Goal: Transaction & Acquisition: Purchase product/service

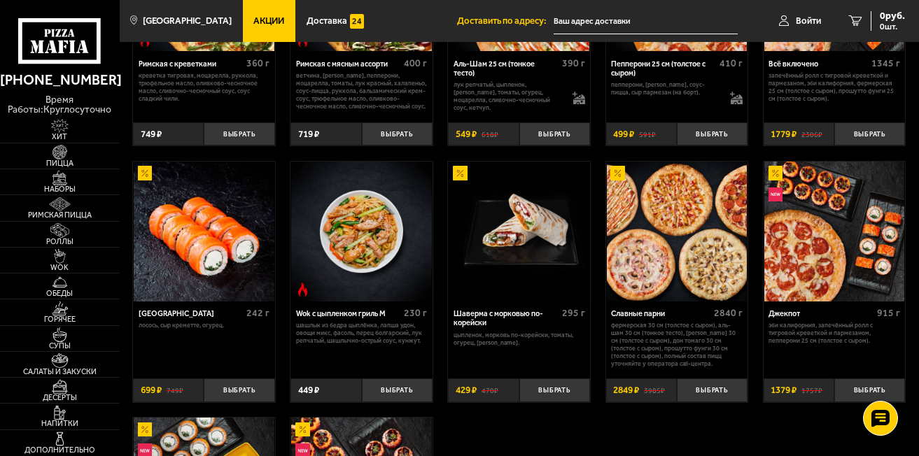
scroll to position [420, 0]
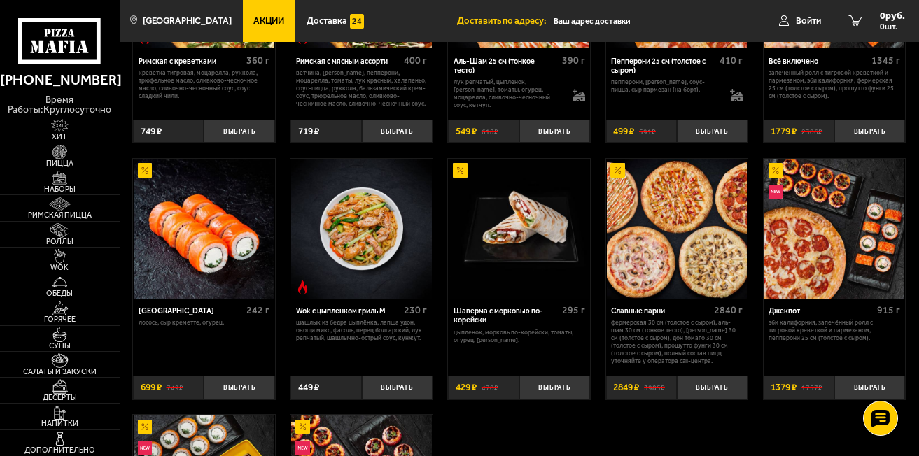
drag, startPoint x: 67, startPoint y: 183, endPoint x: 86, endPoint y: 159, distance: 30.4
click at [67, 183] on img at bounding box center [59, 178] width 37 height 15
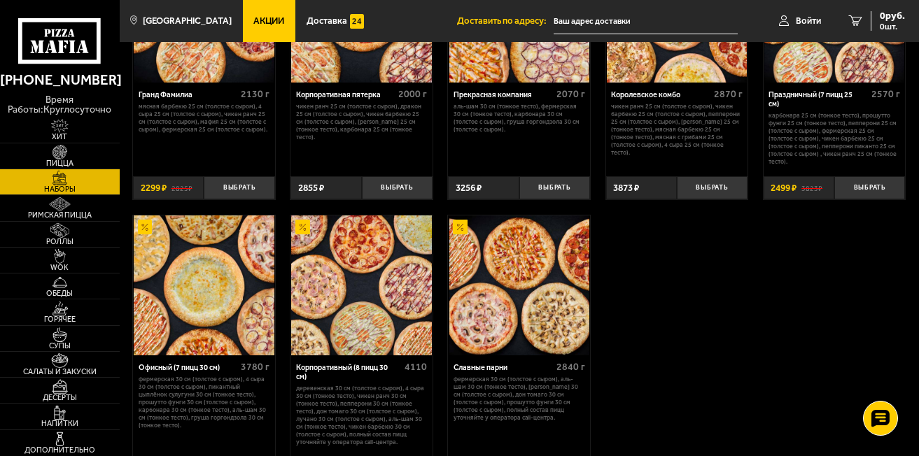
scroll to position [1470, 0]
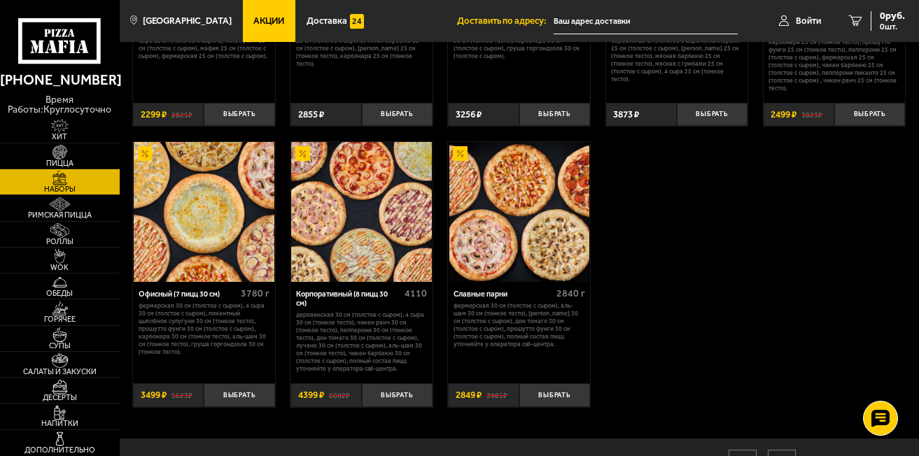
click at [216, 231] on img at bounding box center [204, 212] width 140 height 140
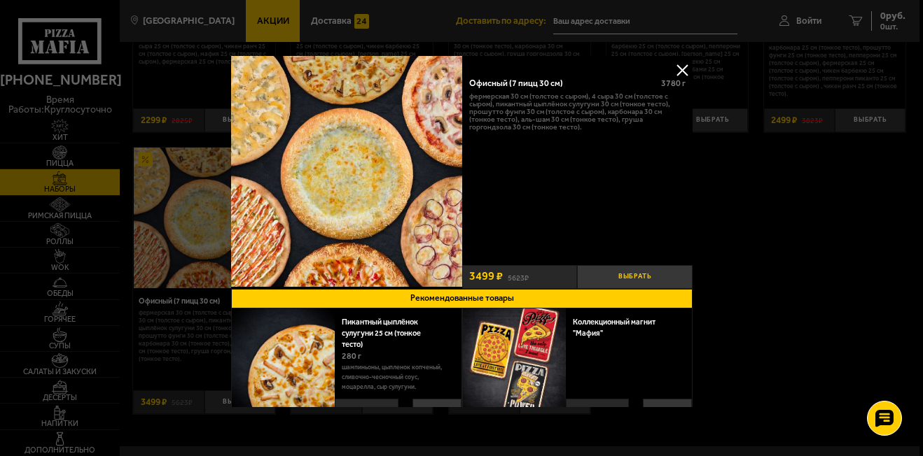
click at [652, 277] on button "Выбрать" at bounding box center [635, 277] width 116 height 24
drag, startPoint x: 680, startPoint y: 68, endPoint x: 687, endPoint y: 76, distance: 10.9
click at [680, 68] on button at bounding box center [681, 70] width 21 height 21
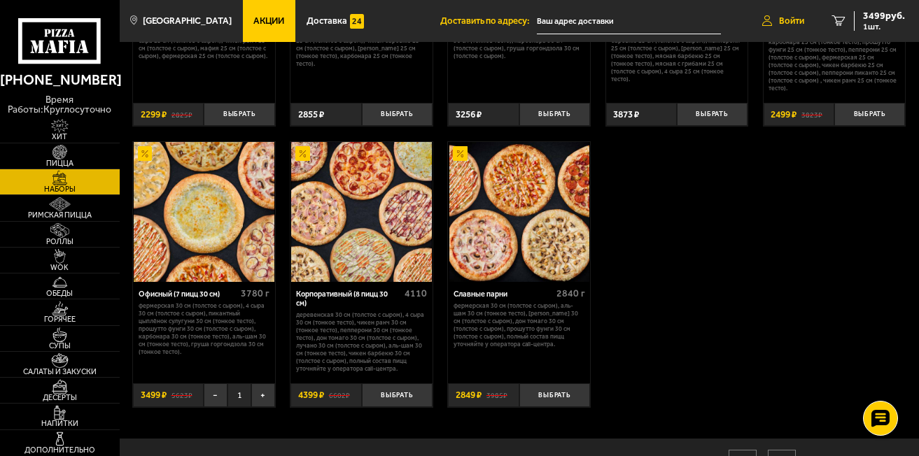
click at [802, 13] on link "Войти" at bounding box center [783, 21] width 70 height 42
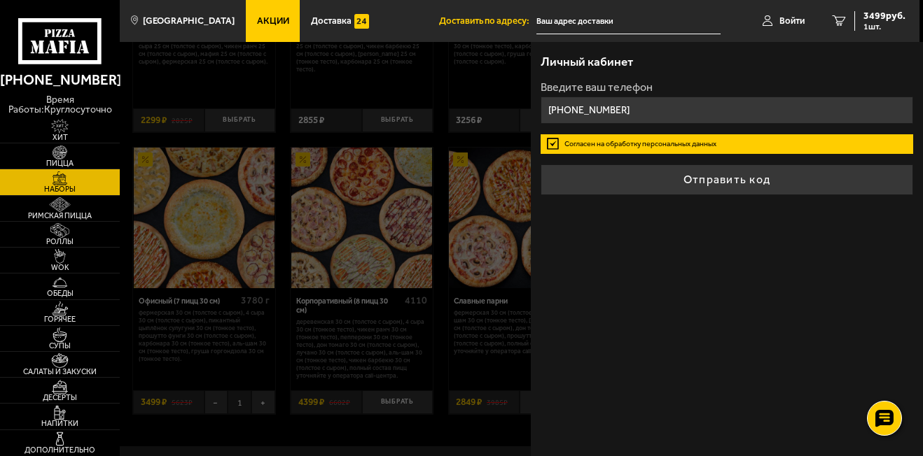
type input "[PHONE_NUMBER]"
click at [540, 165] on button "Отправить код" at bounding box center [726, 180] width 373 height 31
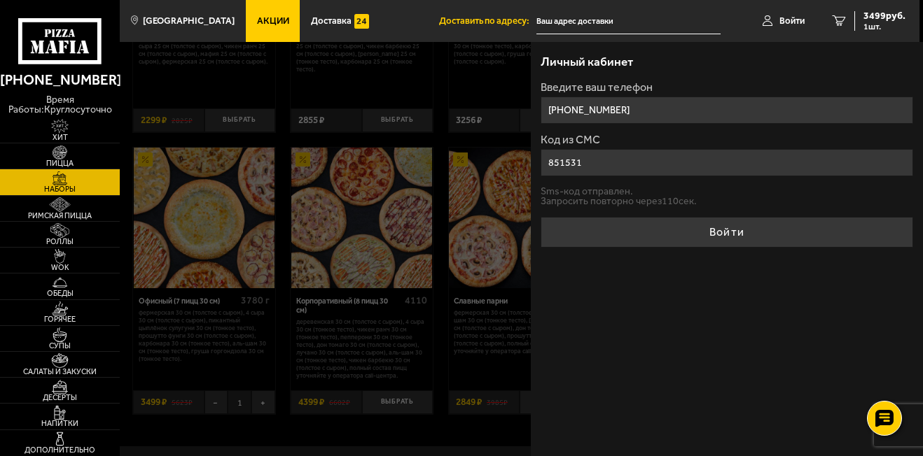
type input "851531"
click at [540, 217] on button "Войти" at bounding box center [726, 232] width 373 height 31
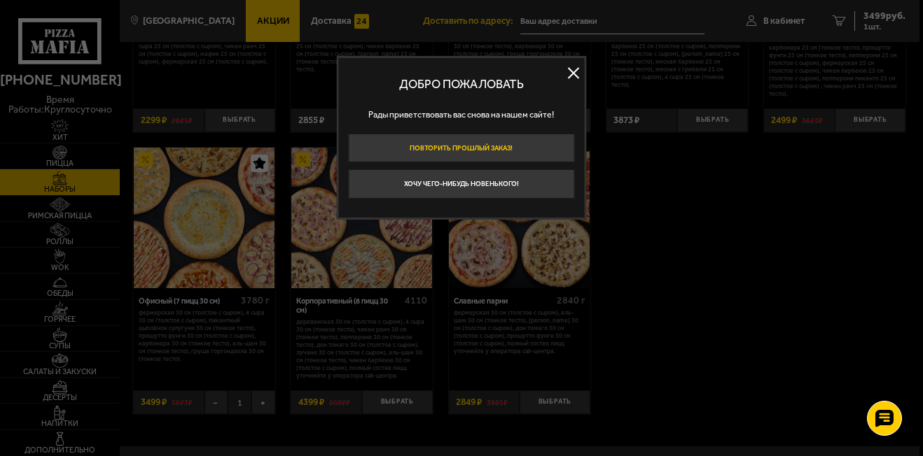
click at [471, 142] on button "Повторить прошлый заказ!" at bounding box center [461, 148] width 227 height 29
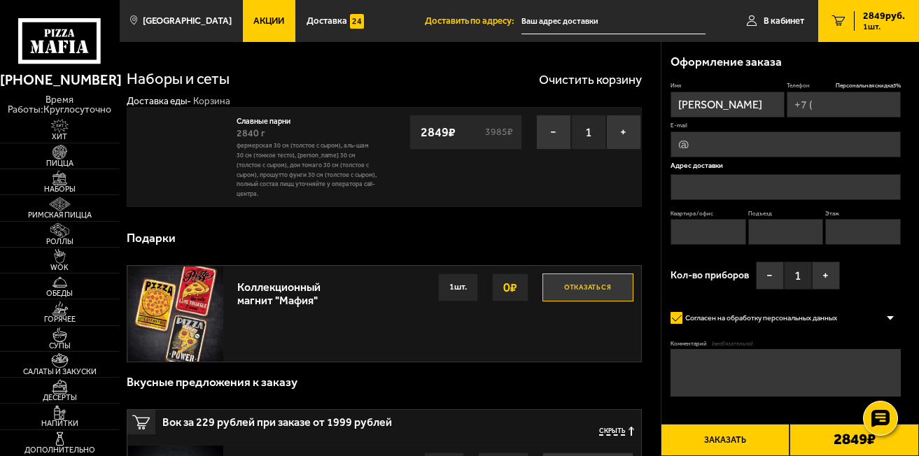
type input "[PHONE_NUMBER]"
type input "[STREET_ADDRESS]"
type input "607"
type input "1"
type input "6"
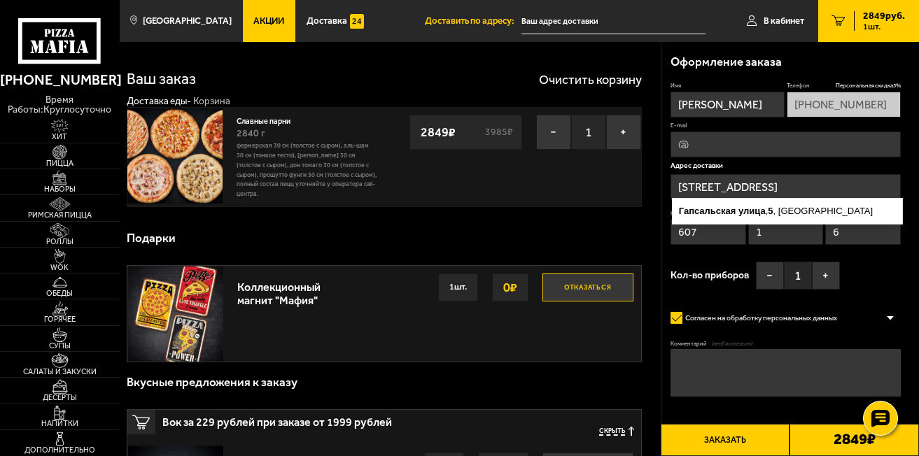
click at [796, 185] on input "[STREET_ADDRESS]" at bounding box center [786, 187] width 230 height 26
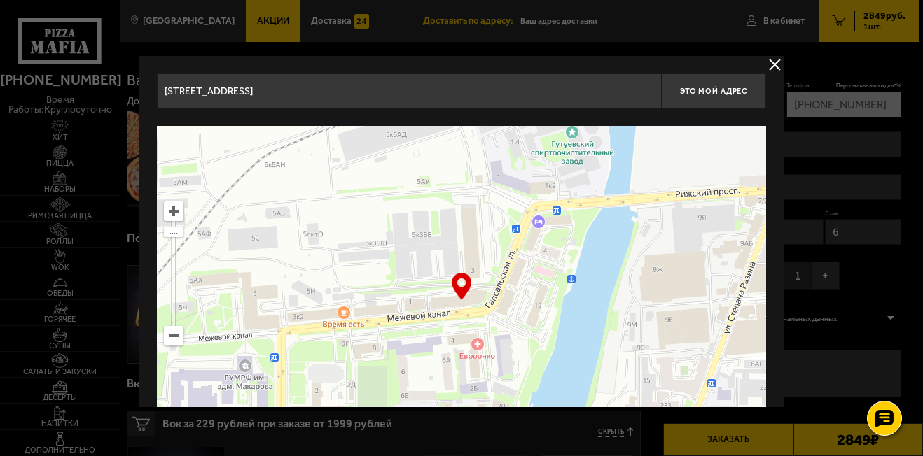
click at [574, 93] on input "[STREET_ADDRESS]" at bounding box center [409, 91] width 504 height 35
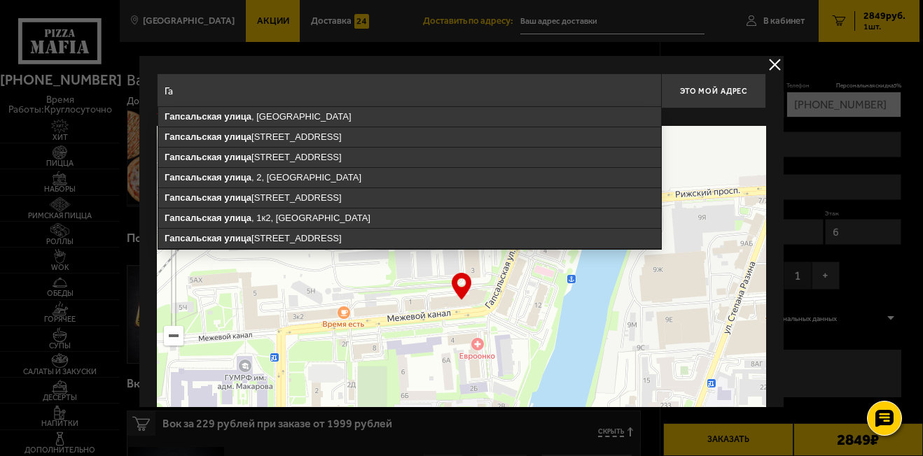
type input "Г"
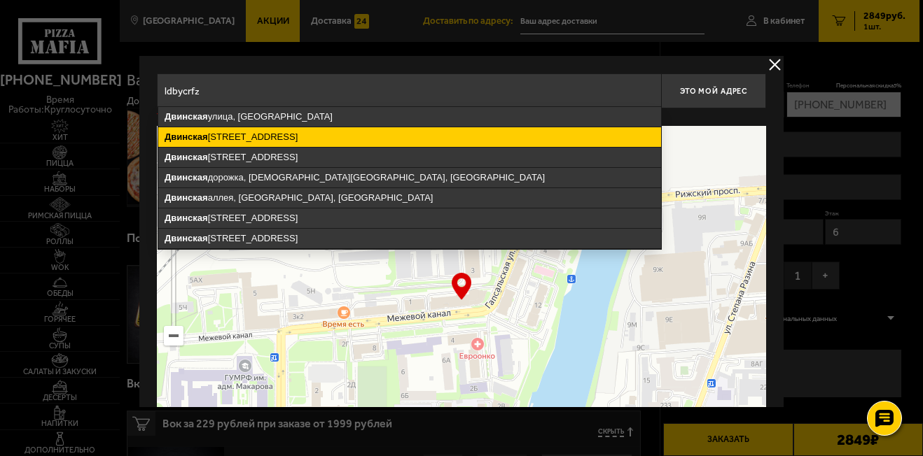
click at [495, 146] on ymaps "[STREET_ADDRESS]" at bounding box center [409, 137] width 503 height 20
type input "[STREET_ADDRESS]"
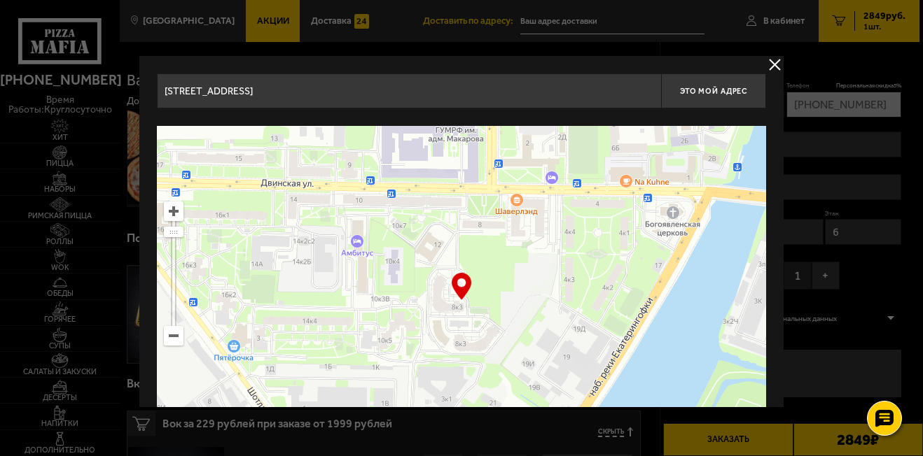
type input "[STREET_ADDRESS]"
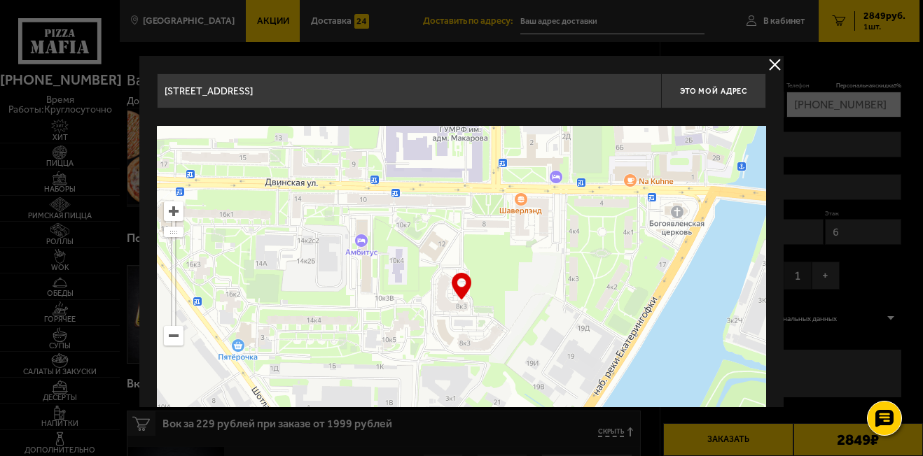
drag, startPoint x: 431, startPoint y: 331, endPoint x: 416, endPoint y: 335, distance: 15.1
click at [416, 335] on ymaps at bounding box center [461, 301] width 609 height 350
click at [712, 91] on span "Это мой адрес" at bounding box center [713, 91] width 67 height 9
type input "[STREET_ADDRESS]"
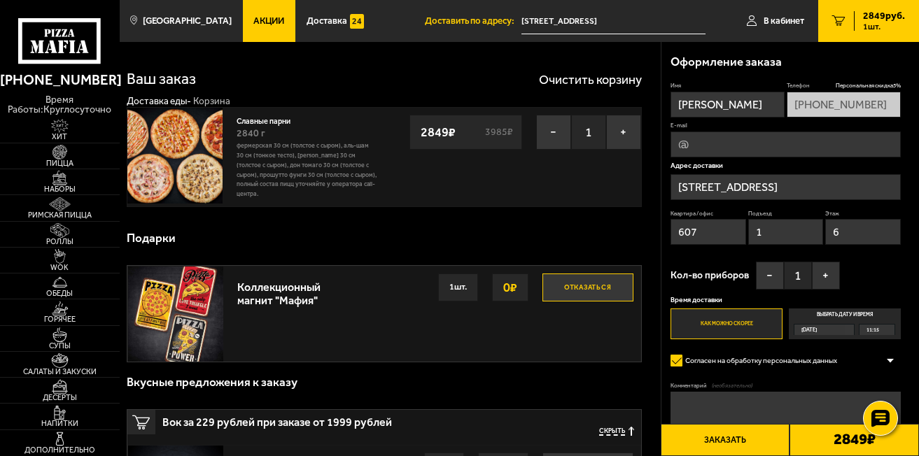
click at [805, 329] on span "[DATE]" at bounding box center [809, 330] width 15 height 11
click at [0, 0] on input "Выбрать дату и время [DATE] 11:15" at bounding box center [0, 0] width 0 height 0
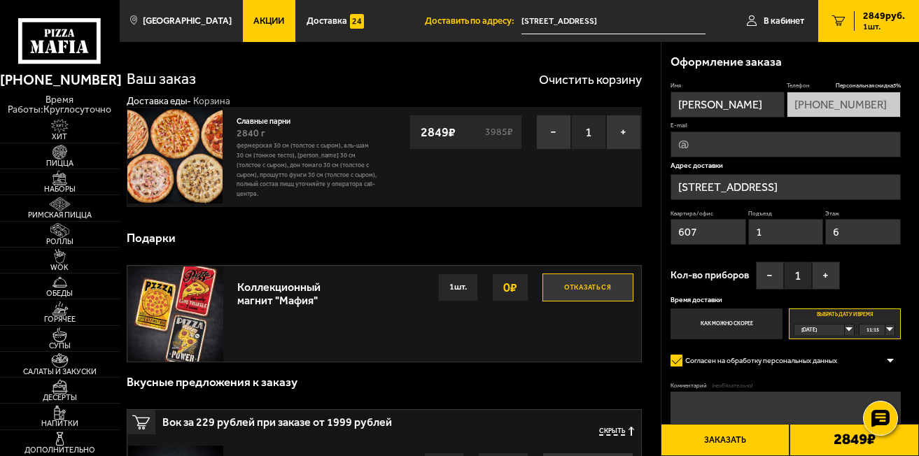
click at [889, 330] on div "11:15" at bounding box center [877, 330] width 34 height 11
click at [880, 386] on span "12:00" at bounding box center [873, 389] width 13 height 11
click at [771, 15] on link "В кабинет" at bounding box center [775, 21] width 85 height 42
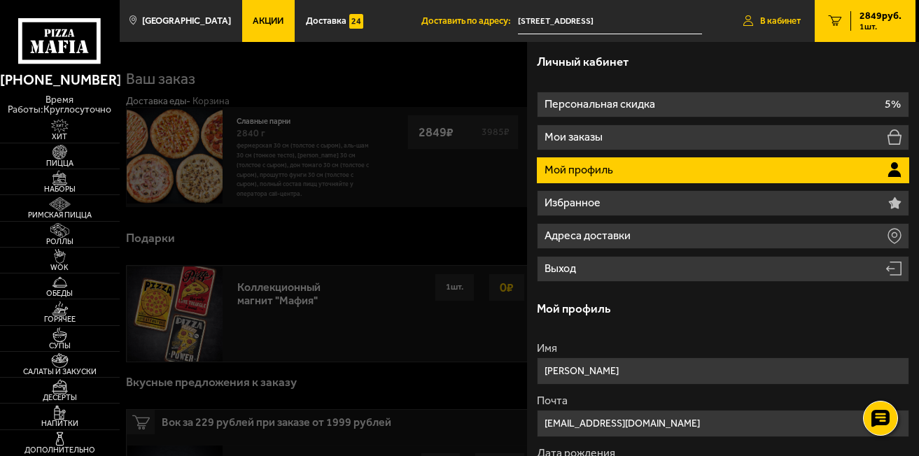
type input "[STREET_ADDRESS]"
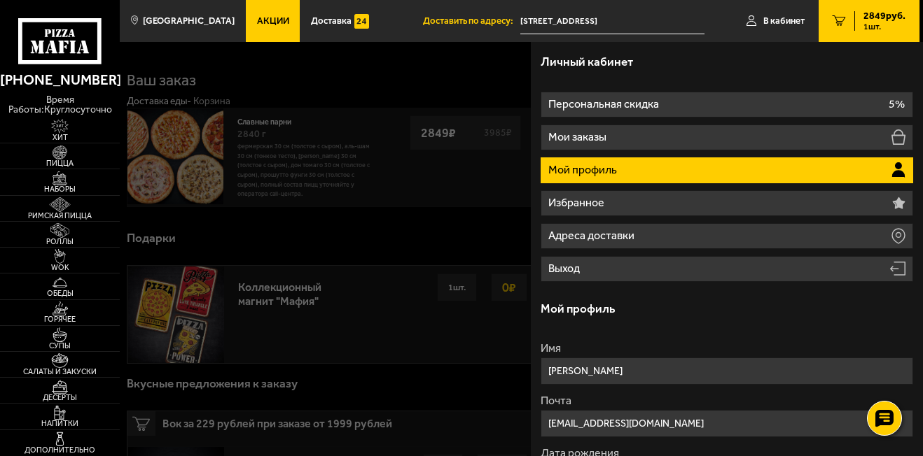
click at [607, 165] on p "Мой профиль" at bounding box center [583, 170] width 71 height 11
click at [257, 20] on span "Акции" at bounding box center [273, 20] width 32 height 9
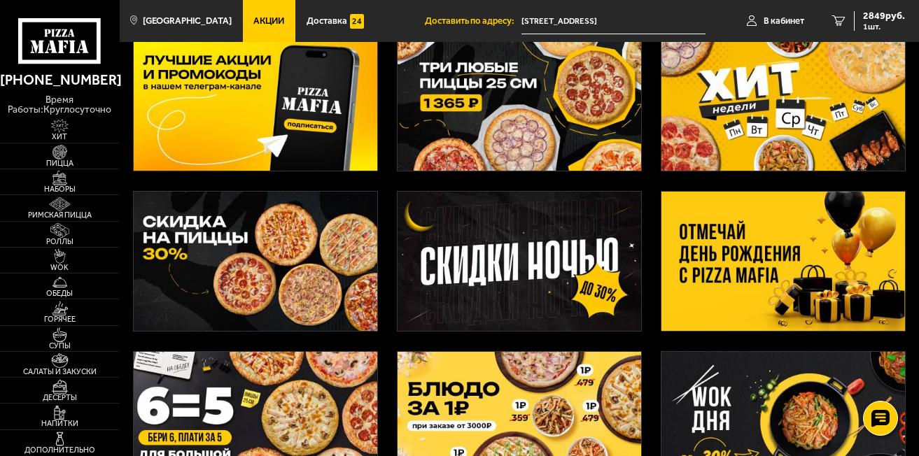
scroll to position [140, 0]
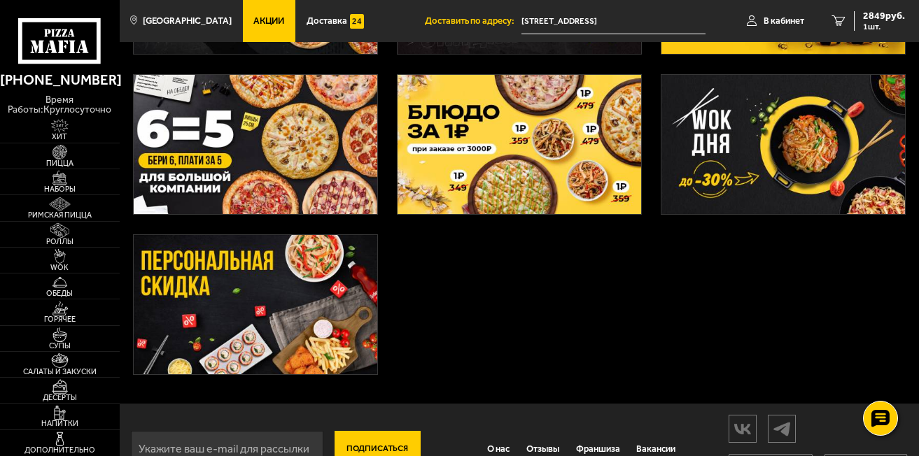
click at [237, 124] on img at bounding box center [256, 145] width 244 height 140
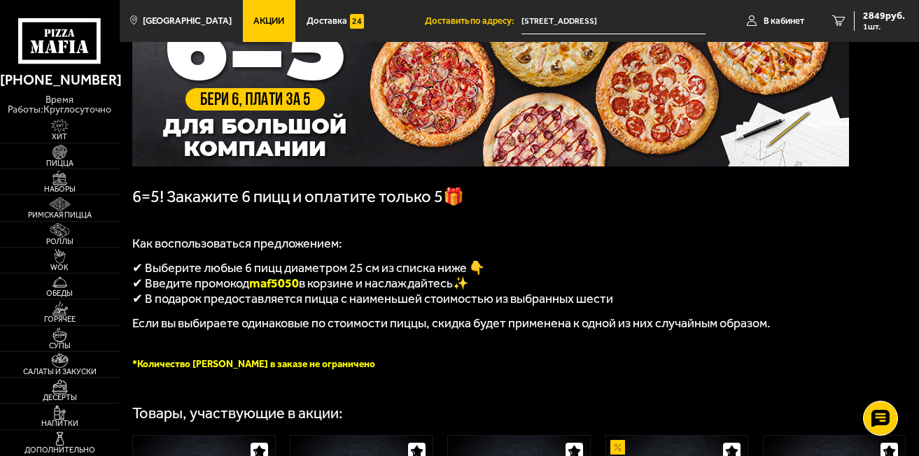
scroll to position [71, 0]
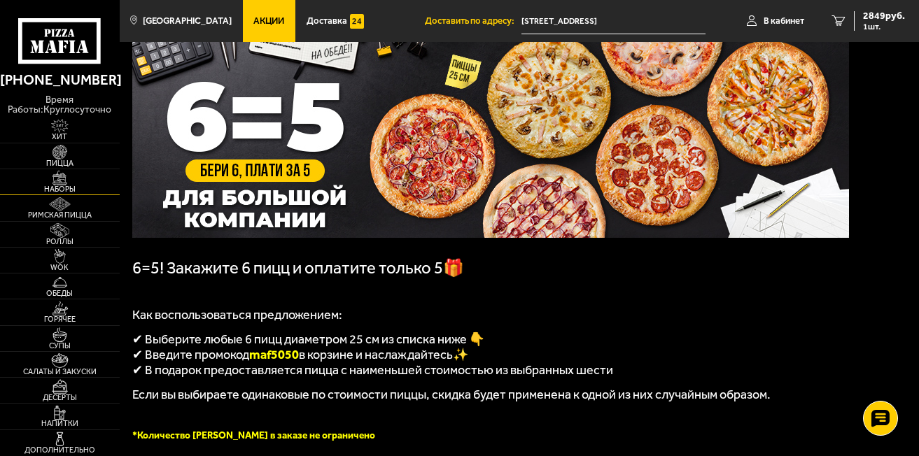
click at [71, 179] on img at bounding box center [59, 178] width 37 height 15
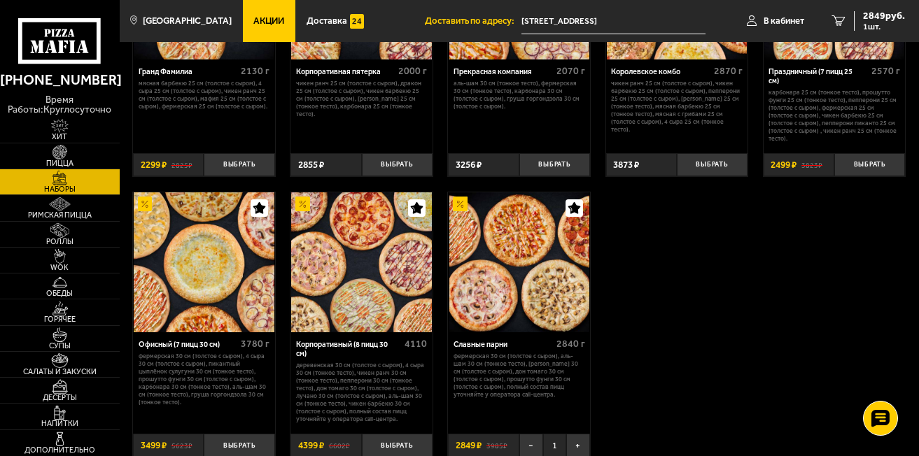
scroll to position [1471, 0]
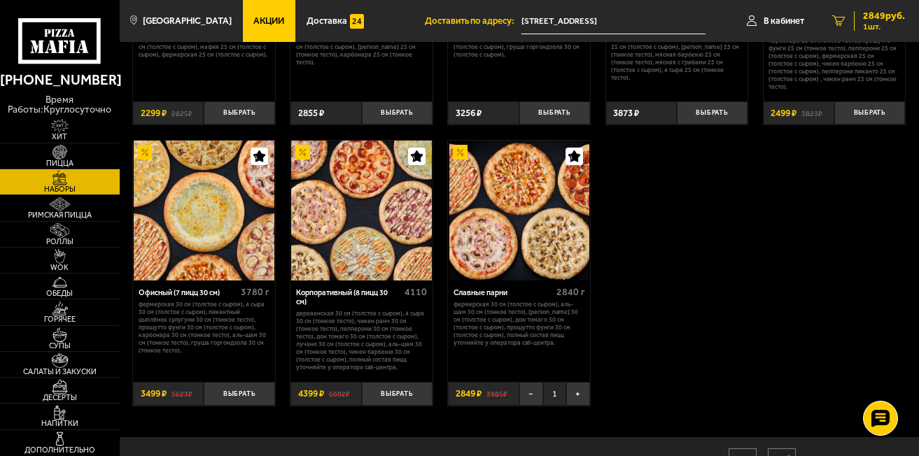
click at [883, 14] on span "2849 руб." at bounding box center [884, 16] width 42 height 10
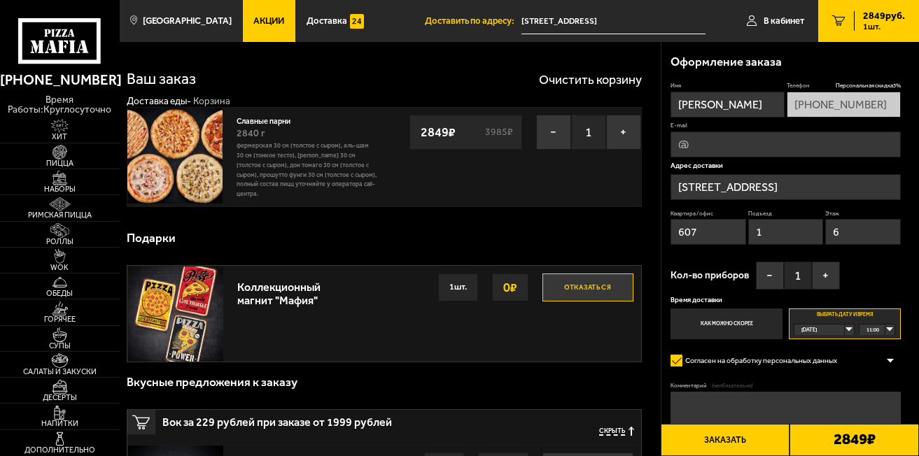
type input "[STREET_ADDRESS]"
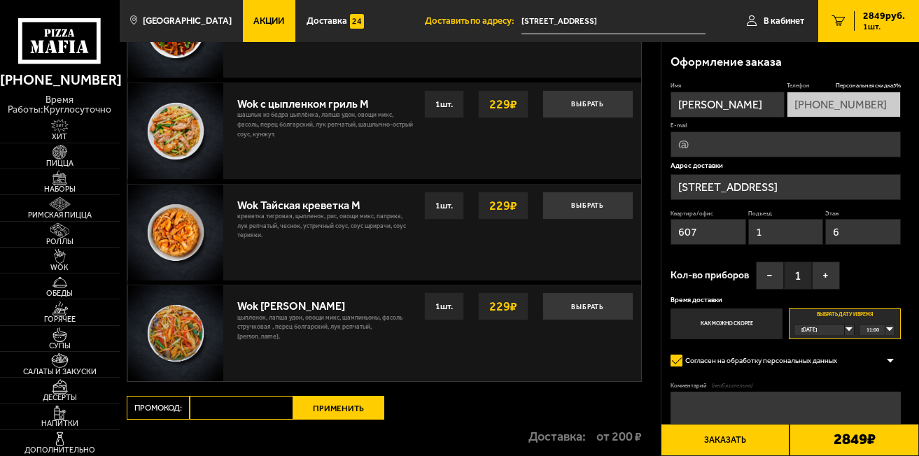
scroll to position [700, 0]
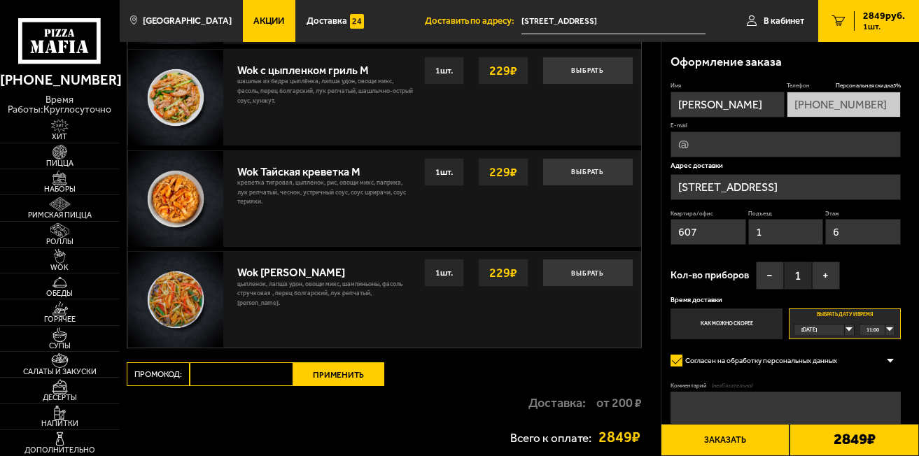
click at [235, 378] on input "Промокод:" at bounding box center [242, 375] width 104 height 24
drag, startPoint x: 717, startPoint y: 234, endPoint x: 675, endPoint y: 238, distance: 42.2
click at [675, 238] on input "607" at bounding box center [709, 232] width 76 height 26
type input "2"
type input "29"
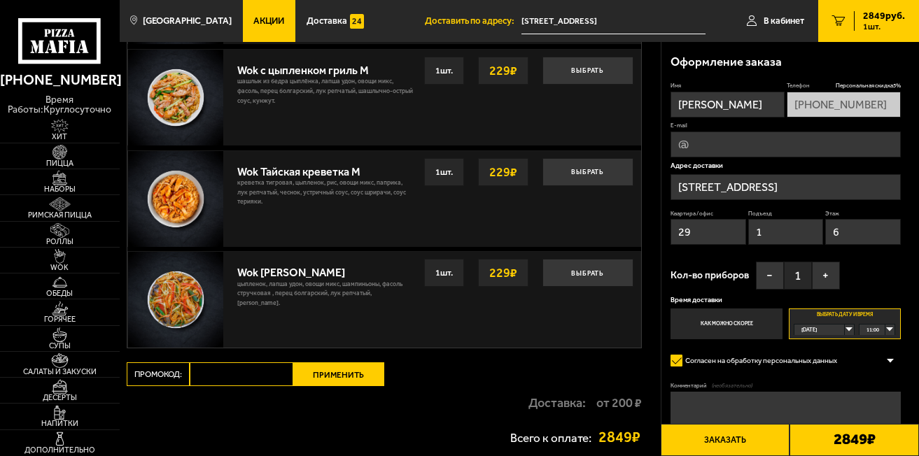
click at [891, 330] on div "11:00" at bounding box center [877, 330] width 34 height 11
click at [880, 386] on span "12:00" at bounding box center [873, 389] width 13 height 11
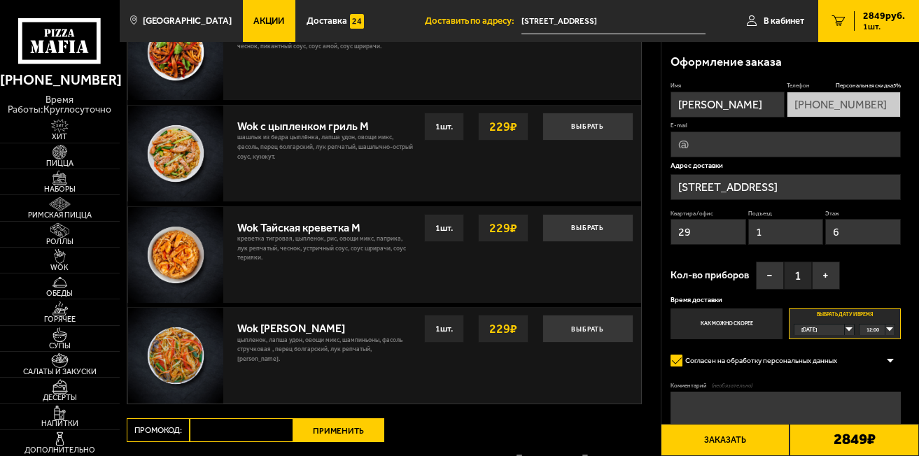
scroll to position [630, 0]
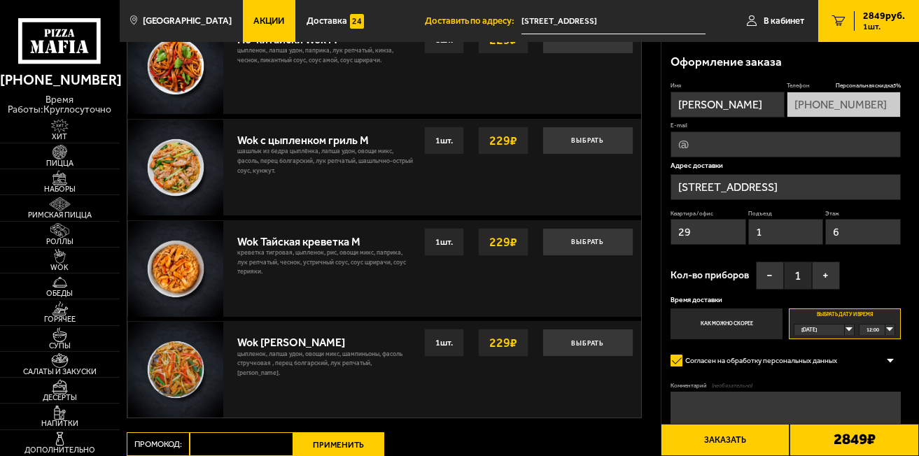
click at [844, 235] on input "6" at bounding box center [863, 232] width 76 height 26
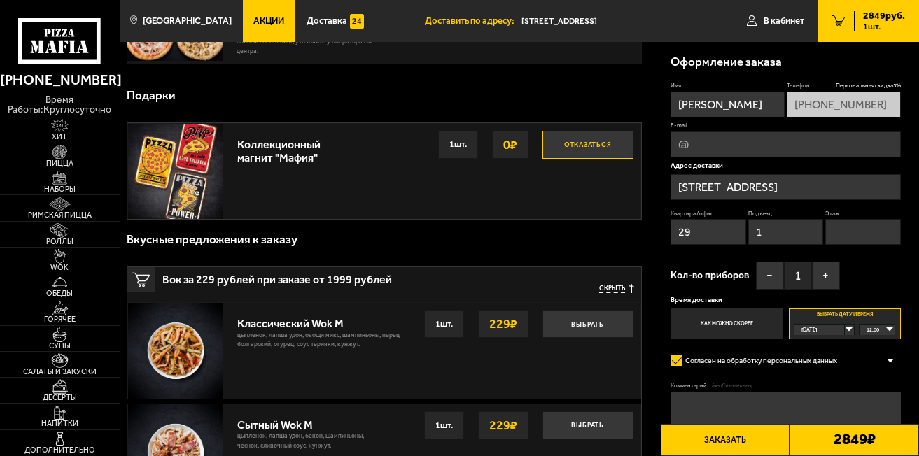
scroll to position [140, 0]
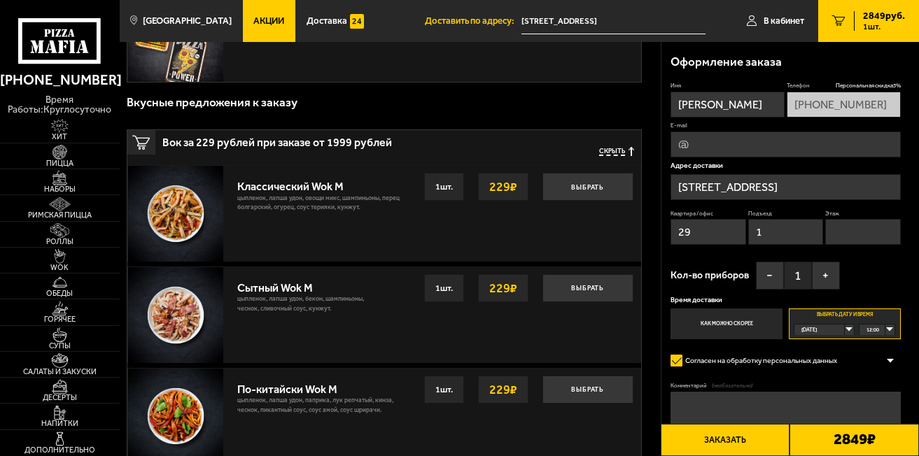
click at [722, 439] on button "Заказать" at bounding box center [726, 440] width 130 height 33
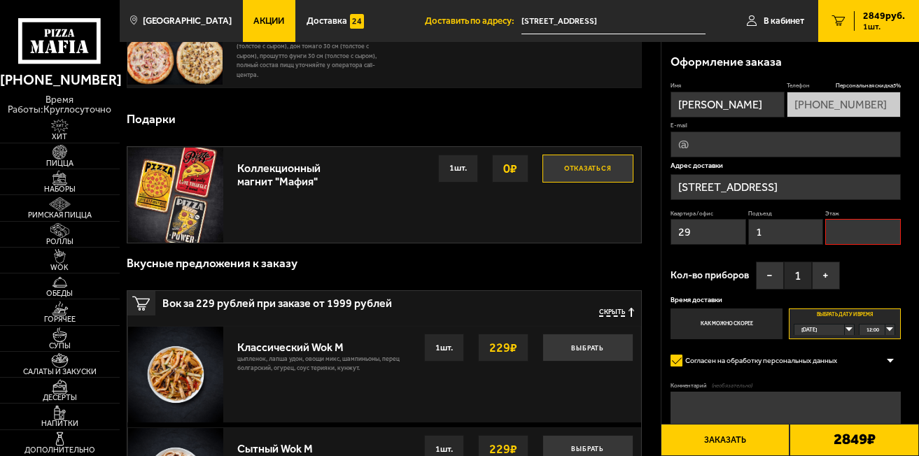
scroll to position [842, 0]
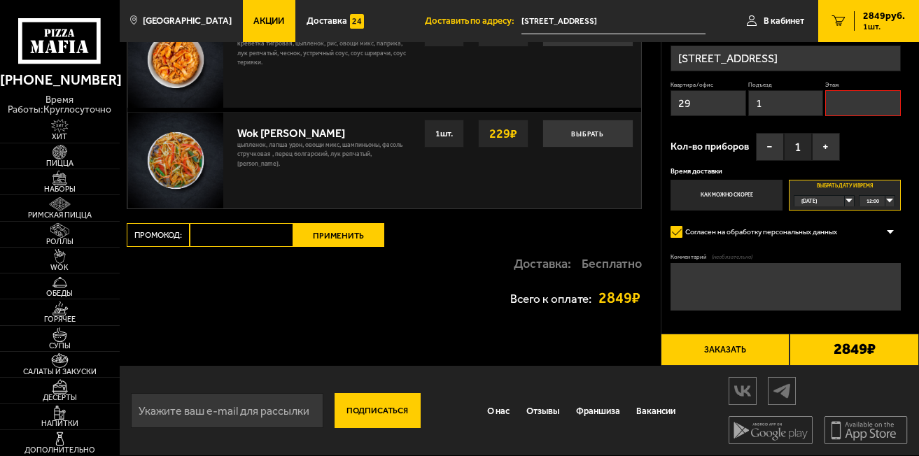
click at [727, 349] on button "Заказать" at bounding box center [726, 350] width 130 height 33
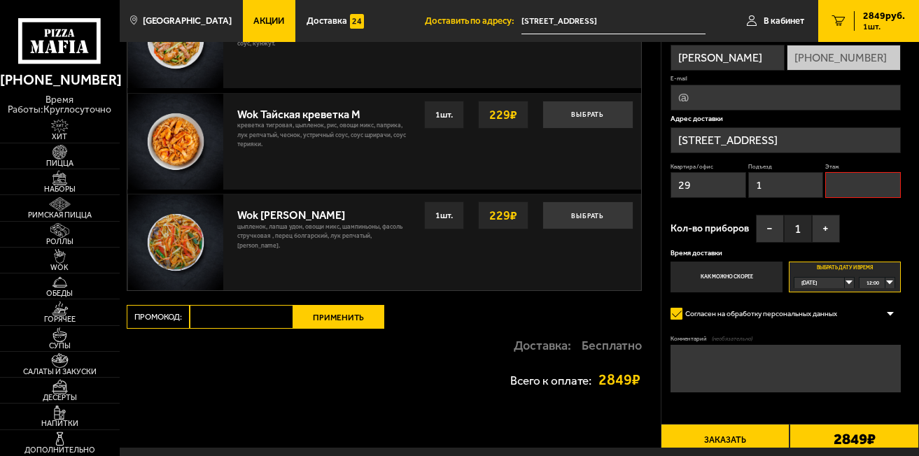
scroll to position [819, 0]
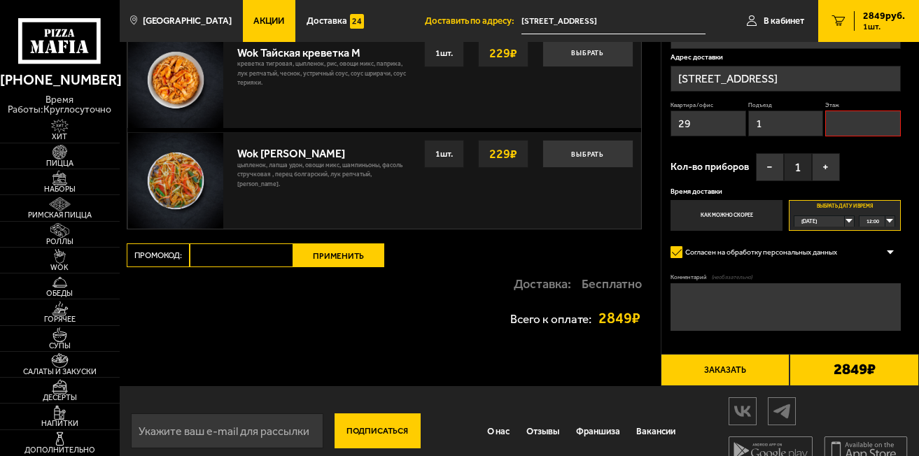
click at [685, 307] on textarea "Комментарий (необязательно)" at bounding box center [786, 308] width 230 height 48
type textarea "'"
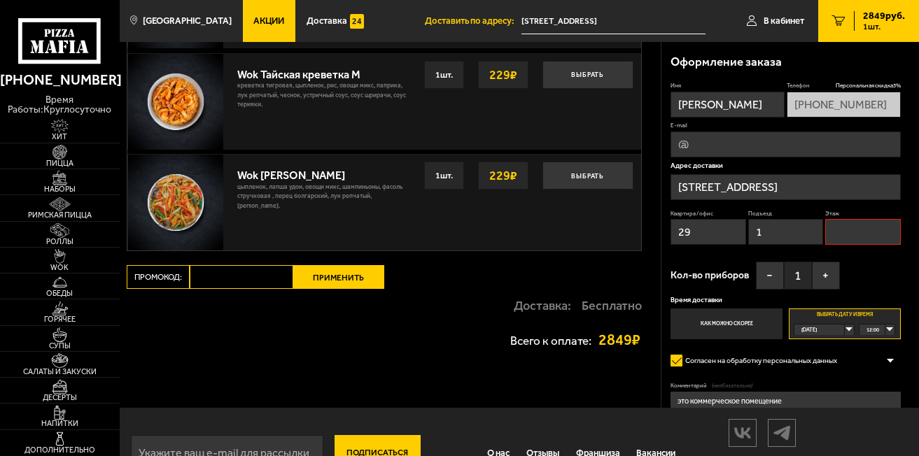
scroll to position [702, 0]
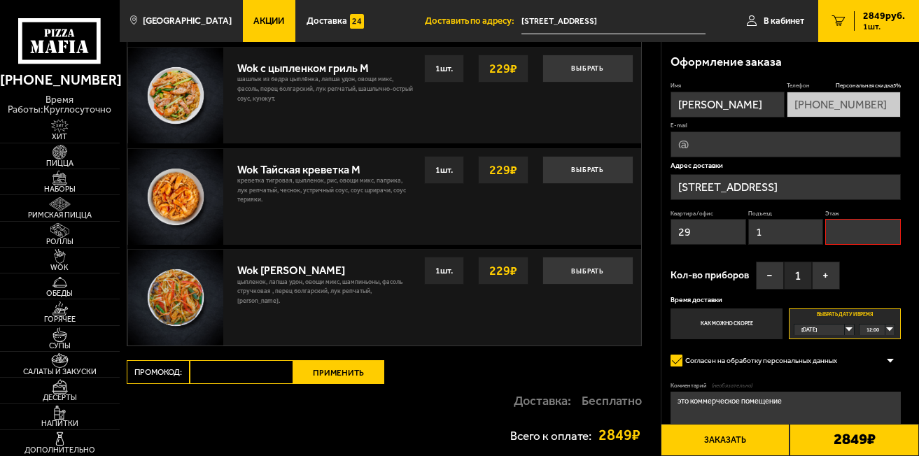
type textarea "это коммерческое помещение"
click at [840, 237] on input "Этаж" at bounding box center [863, 232] width 76 height 26
click at [765, 237] on input "1" at bounding box center [786, 232] width 76 height 26
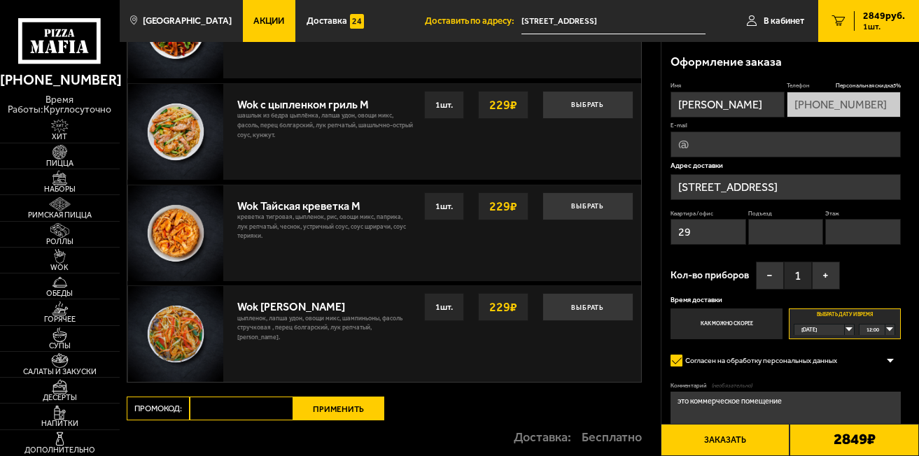
scroll to position [632, 0]
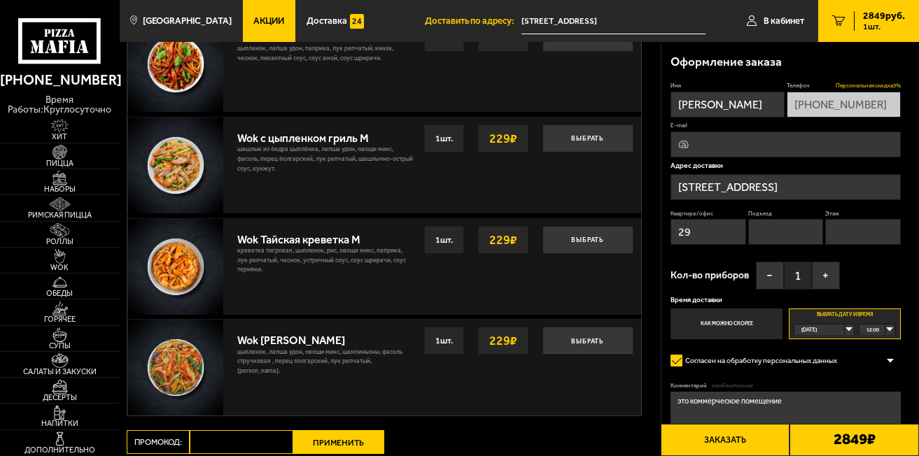
click at [865, 85] on span "Персональная скидка 5 %" at bounding box center [868, 86] width 65 height 8
click at [867, 82] on div "Оформление заказа" at bounding box center [786, 62] width 230 height 40
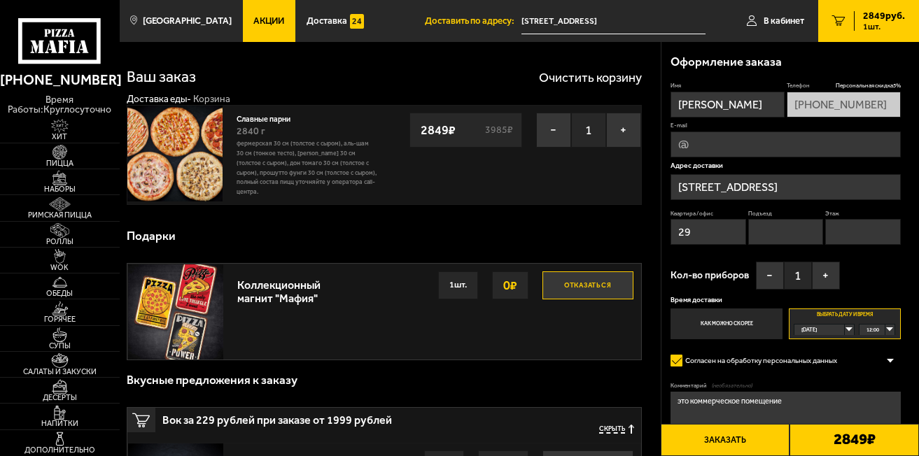
scroll to position [0, 0]
